Goal: Information Seeking & Learning: Understand process/instructions

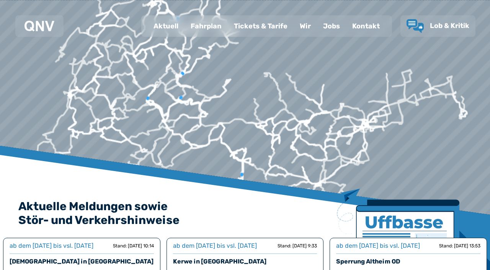
click at [210, 28] on div "Fahrplan" at bounding box center [206, 26] width 43 height 20
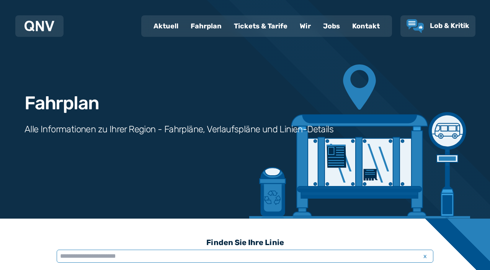
click at [112, 256] on input "text" at bounding box center [245, 255] width 377 height 13
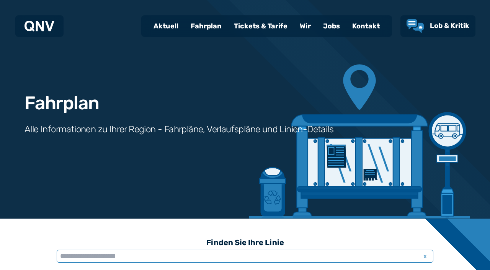
scroll to position [198, 0]
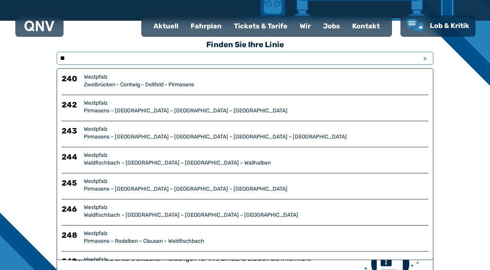
type input "***"
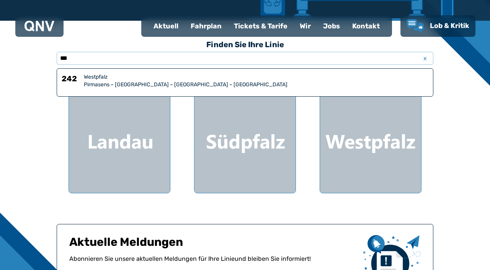
click at [119, 79] on div "Westpfalz" at bounding box center [256, 77] width 345 height 8
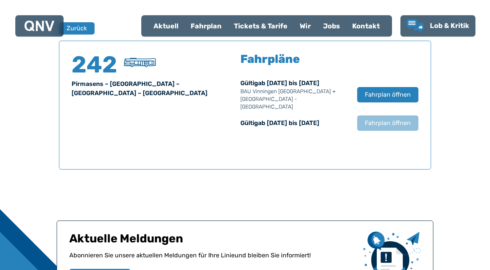
scroll to position [505, 0]
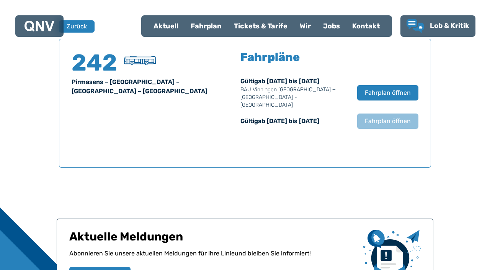
click at [388, 88] on span "Fahrplan öffnen" at bounding box center [388, 92] width 46 height 9
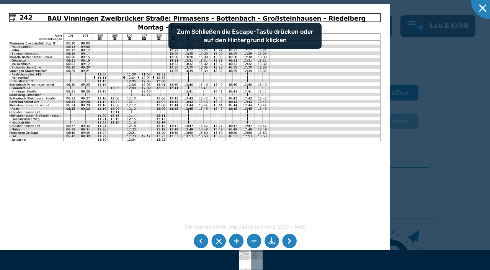
click at [290, 185] on img at bounding box center [195, 142] width 390 height 276
click at [310, 39] on img at bounding box center [195, 142] width 390 height 276
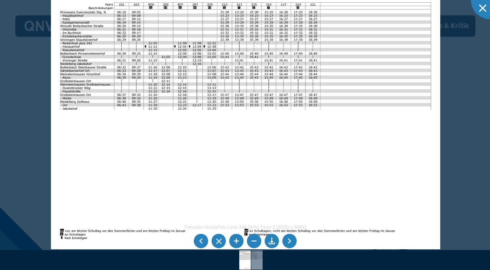
click at [294, 239] on li at bounding box center [289, 241] width 15 height 15
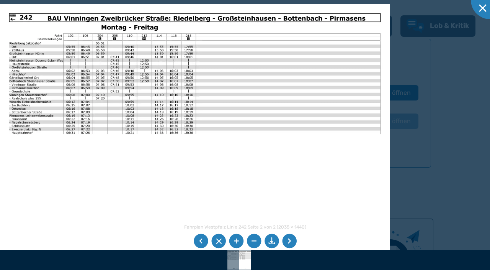
click at [291, 242] on li at bounding box center [289, 241] width 15 height 15
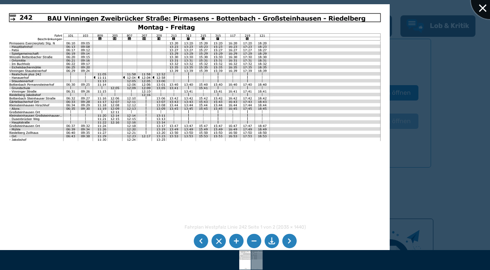
click at [484, 11] on div at bounding box center [490, 0] width 38 height 38
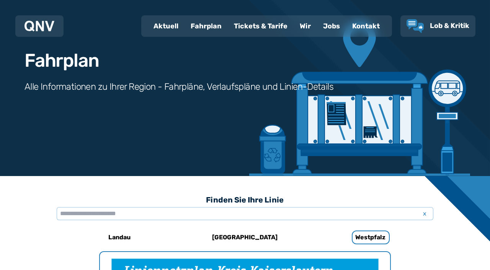
scroll to position [11, 0]
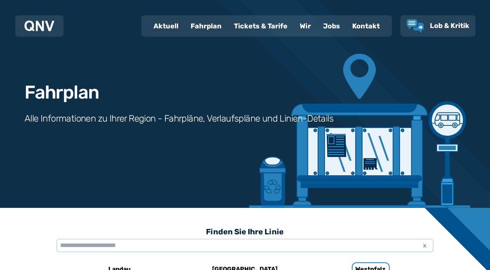
click at [168, 30] on div "Aktuell" at bounding box center [166, 26] width 37 height 20
click at [172, 28] on div "Aktuell" at bounding box center [166, 26] width 37 height 20
select select "*"
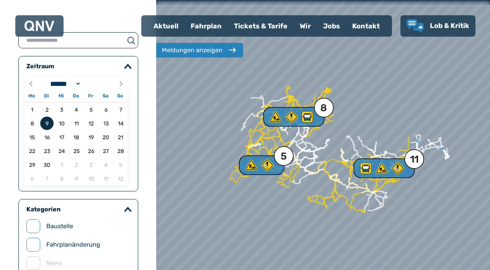
click at [45, 130] on span "9" at bounding box center [46, 122] width 13 height 13
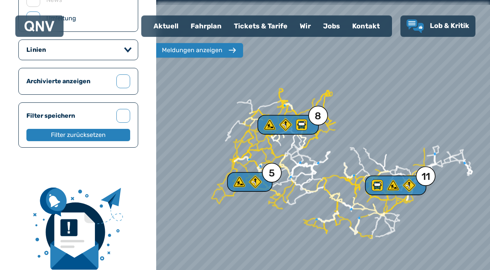
scroll to position [306, 0]
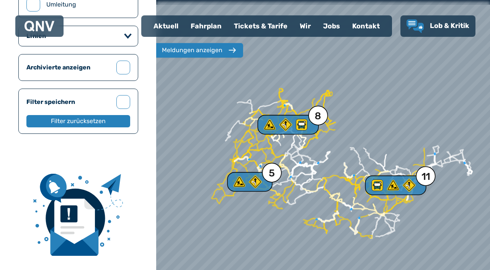
click at [199, 47] on div "Meldungen anzeigen" at bounding box center [192, 50] width 61 height 9
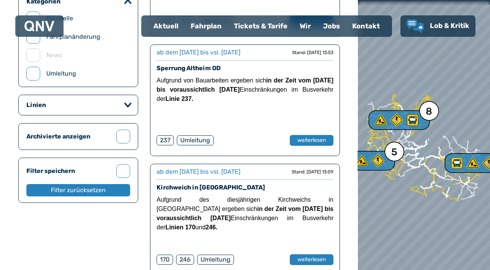
scroll to position [0, 0]
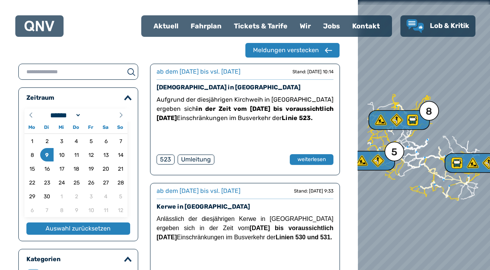
click at [205, 25] on div "Fahrplan" at bounding box center [206, 26] width 43 height 20
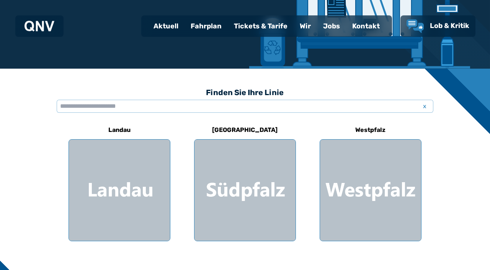
scroll to position [156, 0]
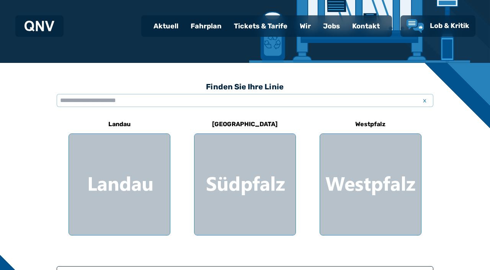
click at [363, 187] on div at bounding box center [370, 184] width 101 height 101
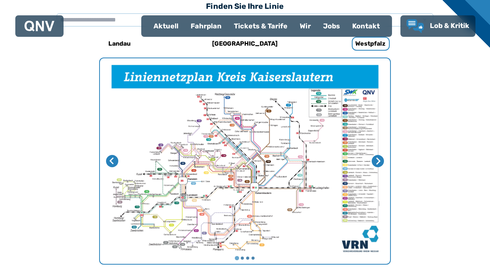
scroll to position [240, 0]
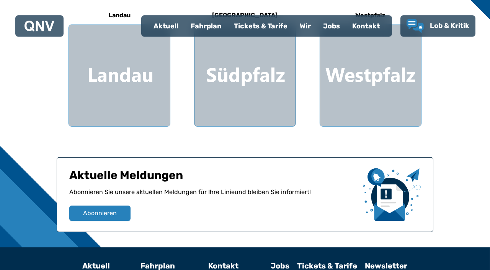
scroll to position [266, 0]
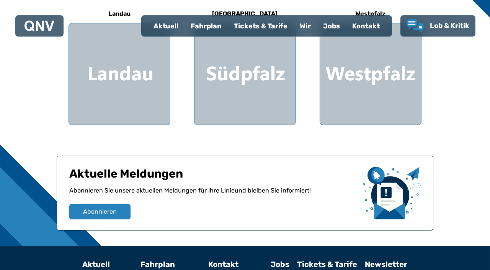
click at [253, 79] on div at bounding box center [245, 73] width 101 height 101
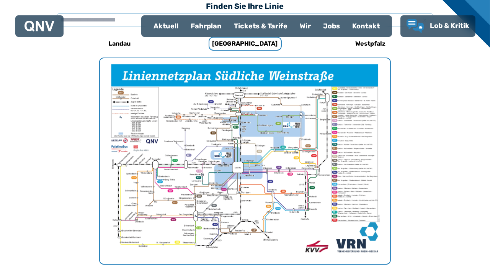
scroll to position [236, 0]
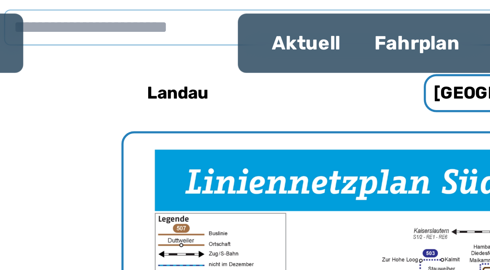
click at [201, 28] on div "Fahrplan" at bounding box center [206, 26] width 43 height 20
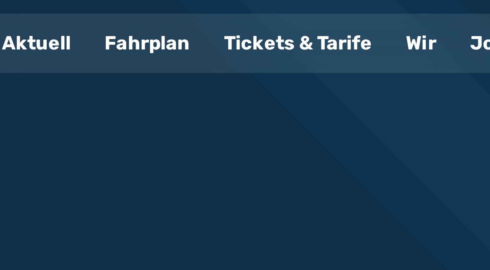
click at [207, 28] on div "Fahrplan" at bounding box center [206, 26] width 43 height 20
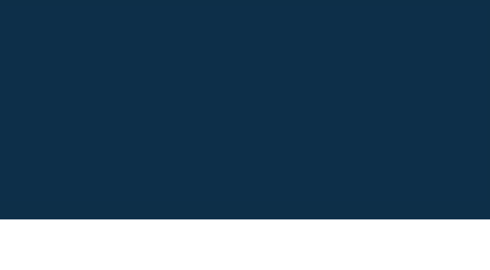
scroll to position [2, 0]
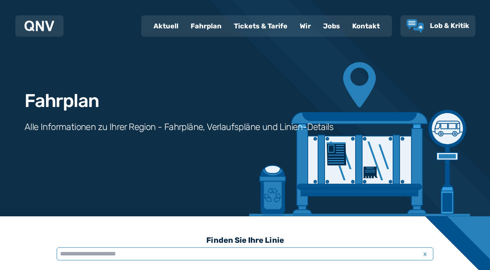
click at [129, 251] on input "text" at bounding box center [245, 253] width 377 height 13
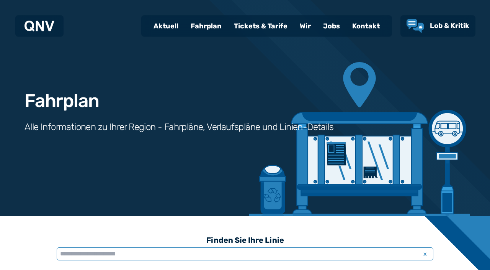
scroll to position [197, 0]
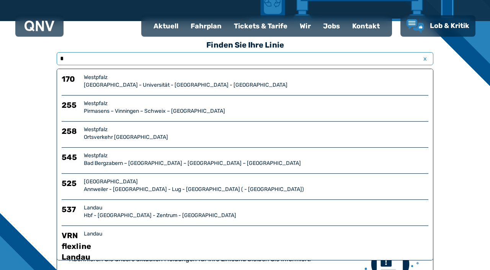
type input "**"
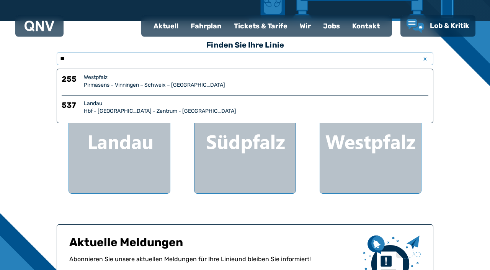
click at [123, 82] on div "Pirmasens – Vinningen – Schweix – [GEOGRAPHIC_DATA]" at bounding box center [256, 85] width 345 height 8
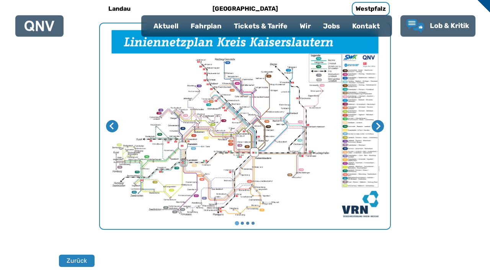
scroll to position [190, 0]
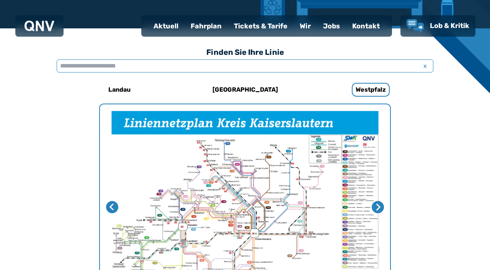
click at [118, 65] on input "text" at bounding box center [245, 65] width 377 height 13
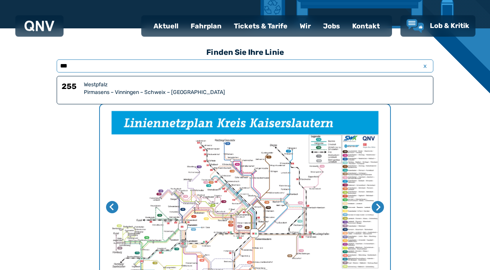
type input "***"
click at [109, 89] on div "Pirmasens – Vinningen – Schweix – [GEOGRAPHIC_DATA]" at bounding box center [256, 93] width 345 height 8
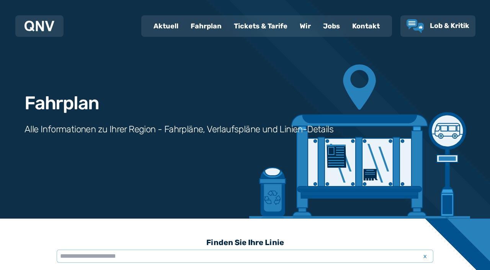
scroll to position [85, 0]
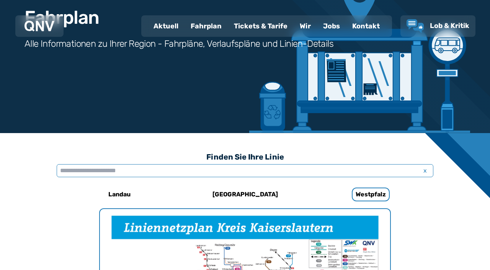
click at [119, 171] on input "text" at bounding box center [245, 170] width 377 height 13
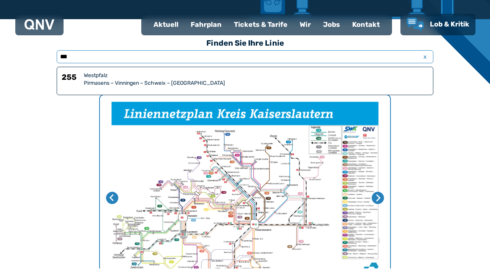
type input "***"
click at [155, 83] on div "Pirmasens – Vinningen – Schweix – [GEOGRAPHIC_DATA]" at bounding box center [256, 85] width 345 height 8
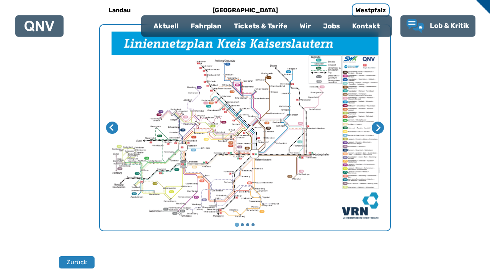
scroll to position [407, 0]
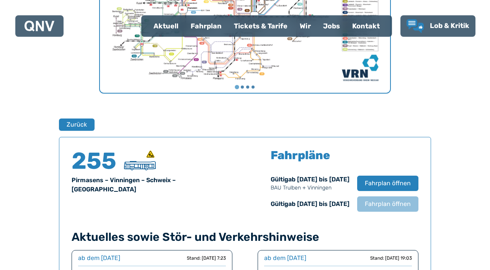
click at [380, 184] on span "Fahrplan öffnen" at bounding box center [388, 183] width 46 height 9
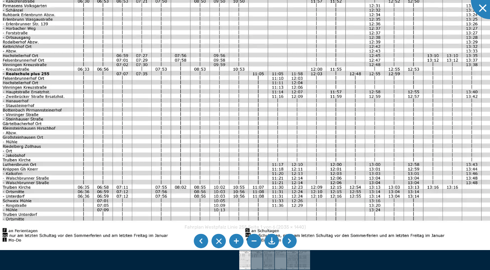
click at [290, 245] on li at bounding box center [289, 241] width 15 height 15
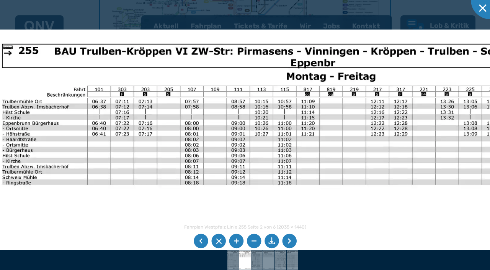
click at [197, 243] on li at bounding box center [201, 241] width 15 height 15
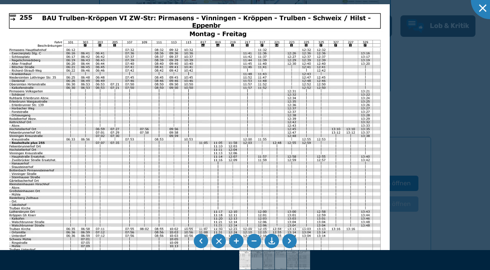
click at [294, 242] on li at bounding box center [289, 241] width 15 height 15
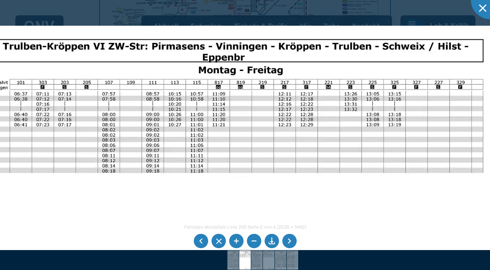
click at [200, 240] on li at bounding box center [201, 241] width 15 height 15
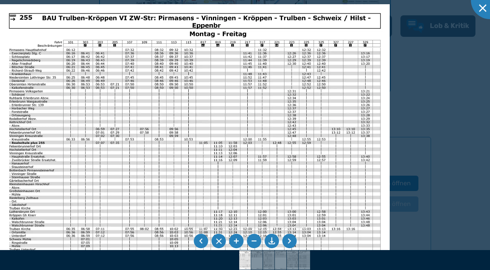
click at [291, 238] on li at bounding box center [289, 241] width 15 height 15
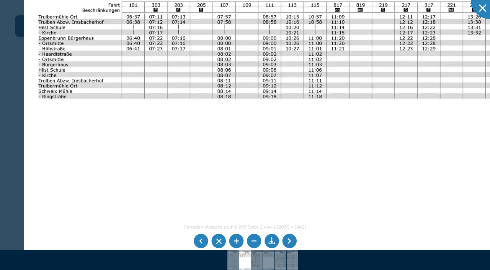
click at [200, 238] on li at bounding box center [201, 241] width 15 height 15
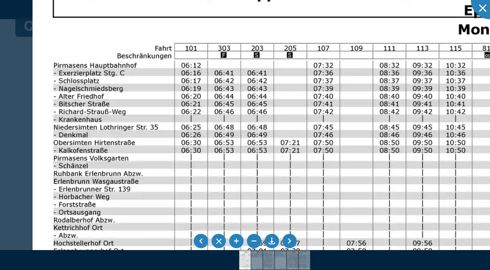
scroll to position [190, 0]
